Goal: Task Accomplishment & Management: Manage account settings

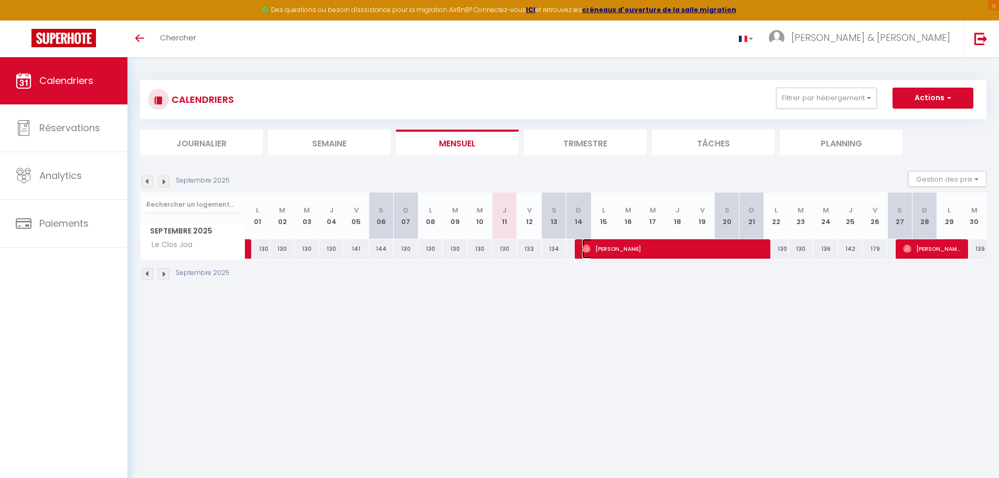
click at [653, 248] on span "[PERSON_NAME]" at bounding box center [672, 249] width 181 height 20
select select "OK"
select select "0"
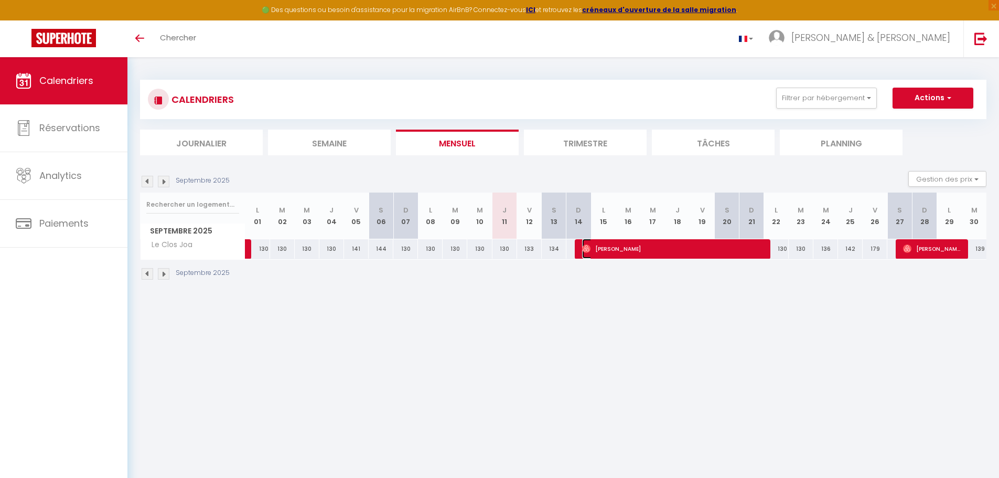
select select "1"
select select
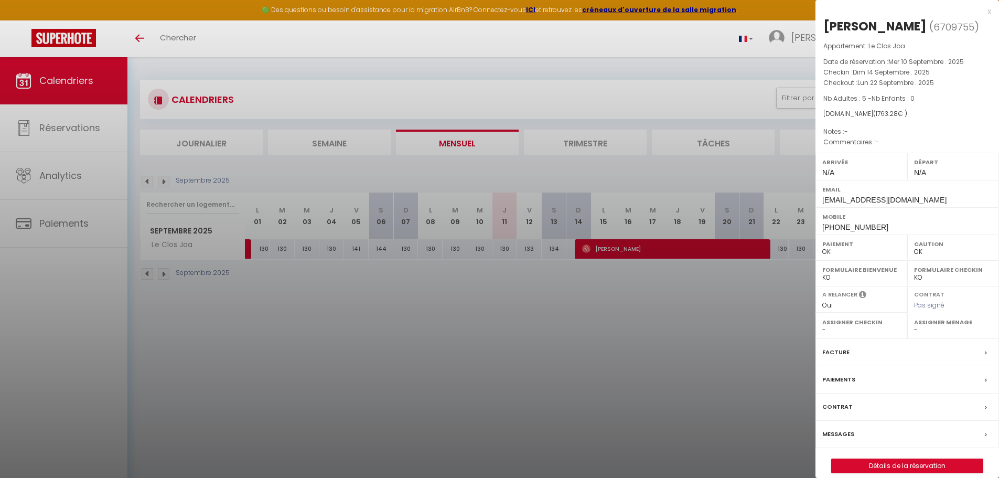
click at [709, 317] on div at bounding box center [499, 239] width 999 height 478
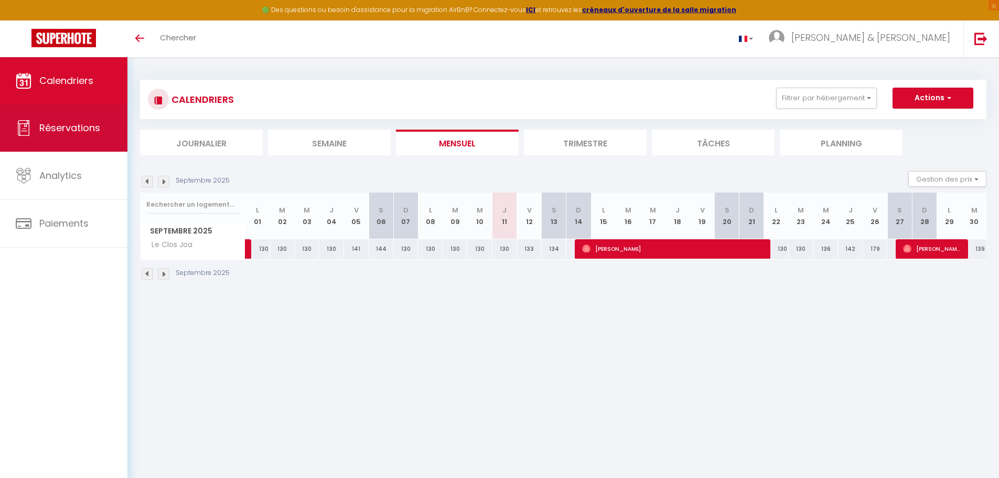
click at [82, 126] on span "Réservations" at bounding box center [69, 127] width 61 height 13
select select "not_cancelled"
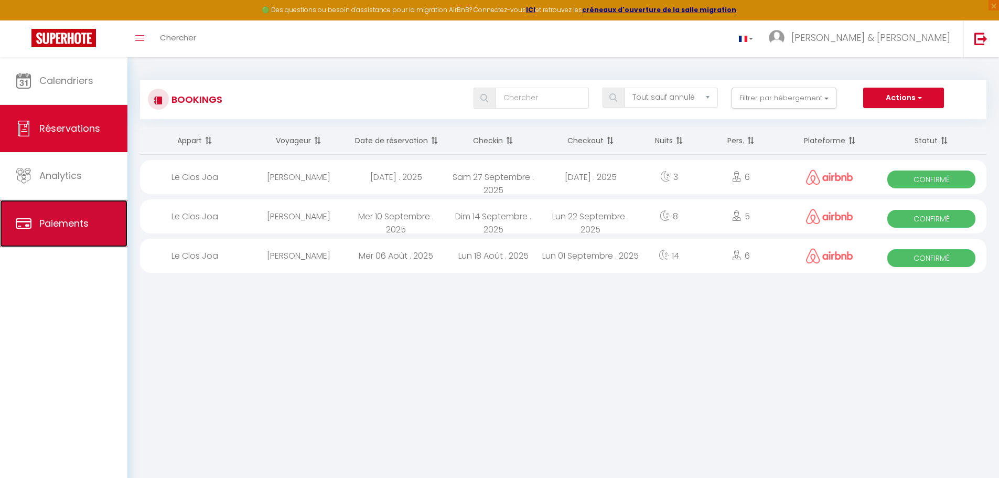
click at [67, 220] on span "Paiements" at bounding box center [63, 223] width 49 height 13
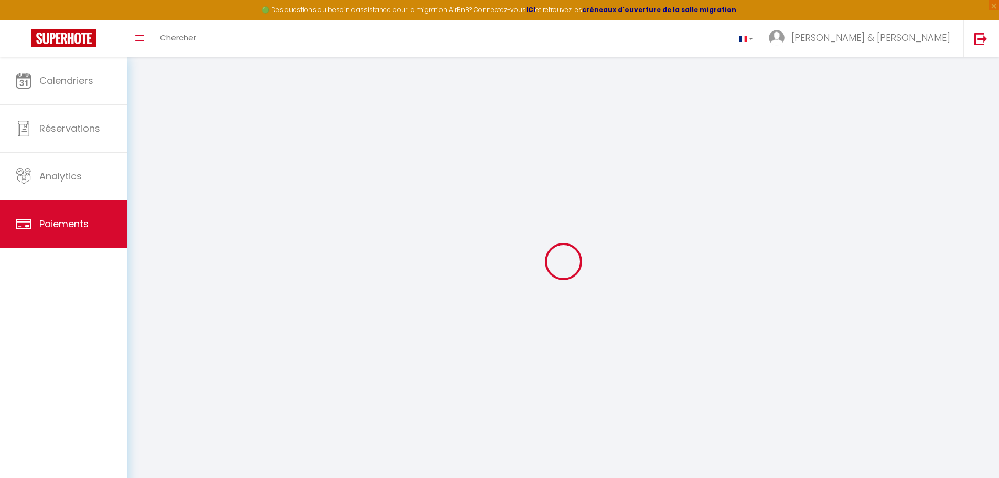
select select "2"
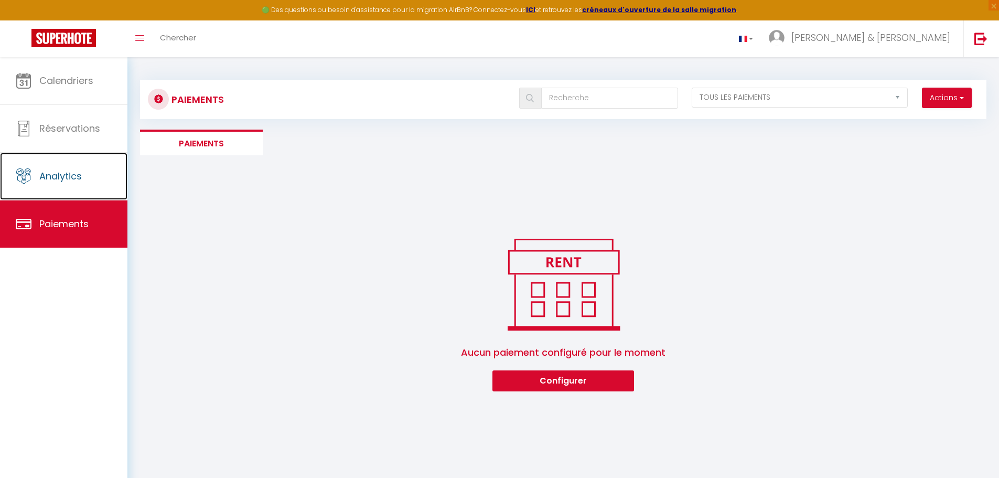
drag, startPoint x: 58, startPoint y: 177, endPoint x: 155, endPoint y: 191, distance: 97.5
click at [59, 177] on span "Analytics" at bounding box center [60, 175] width 42 height 13
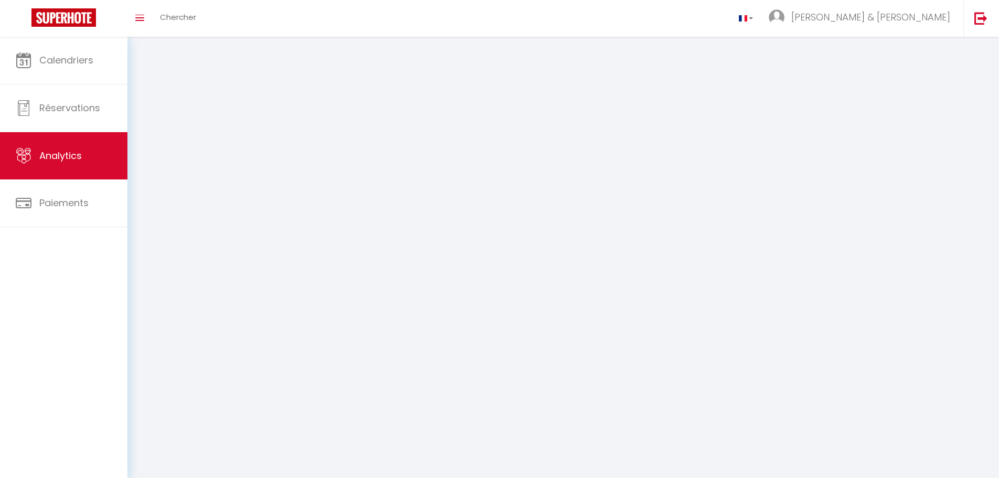
select select "2025"
select select "9"
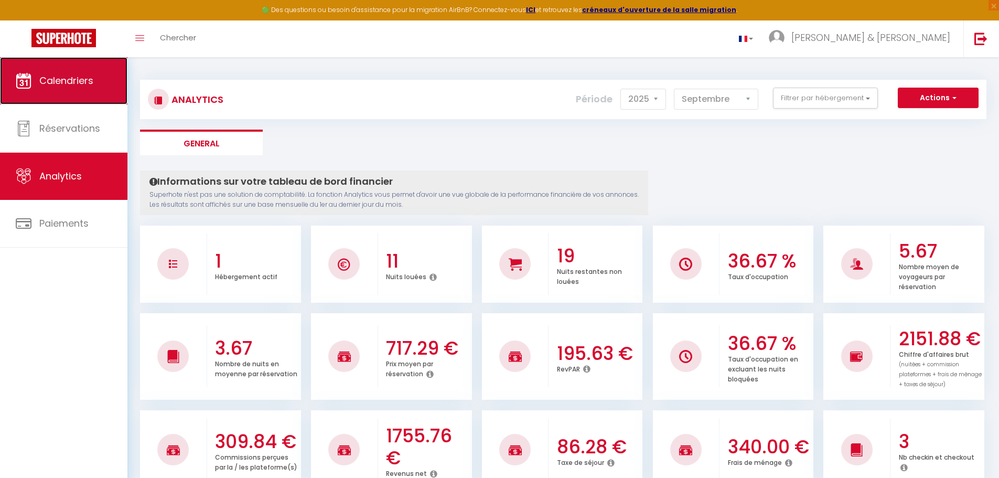
click at [62, 87] on span "Calendriers" at bounding box center [66, 80] width 54 height 13
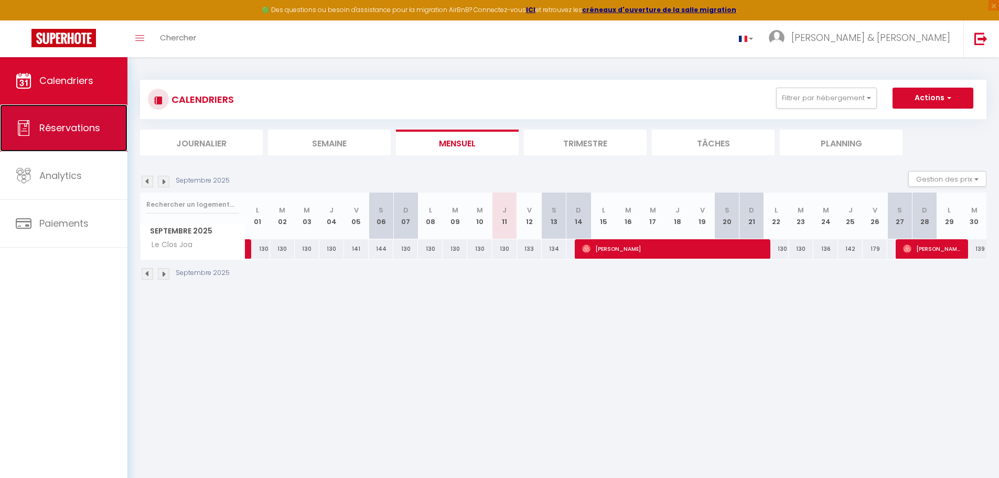
click at [76, 130] on span "Réservations" at bounding box center [69, 127] width 61 height 13
select select "not_cancelled"
